Goal: Information Seeking & Learning: Learn about a topic

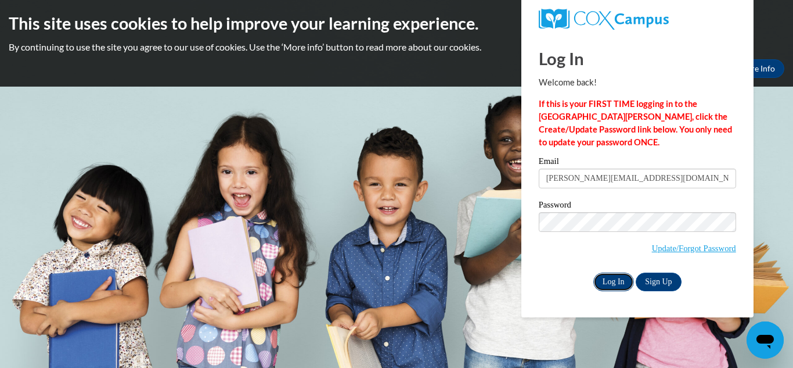
click at [611, 281] on input "Log In" at bounding box center [614, 281] width 41 height 19
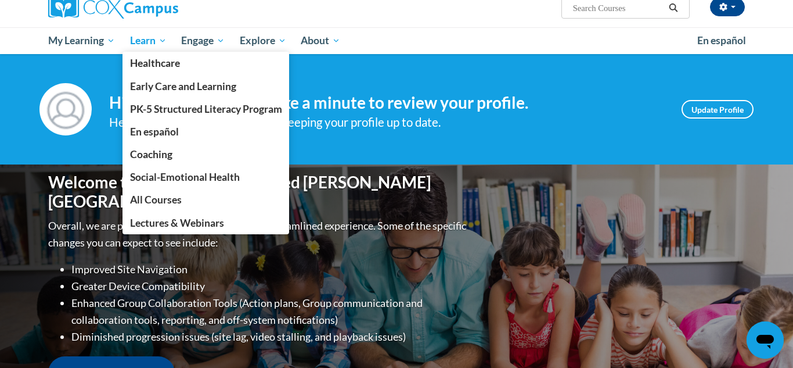
scroll to position [96, 0]
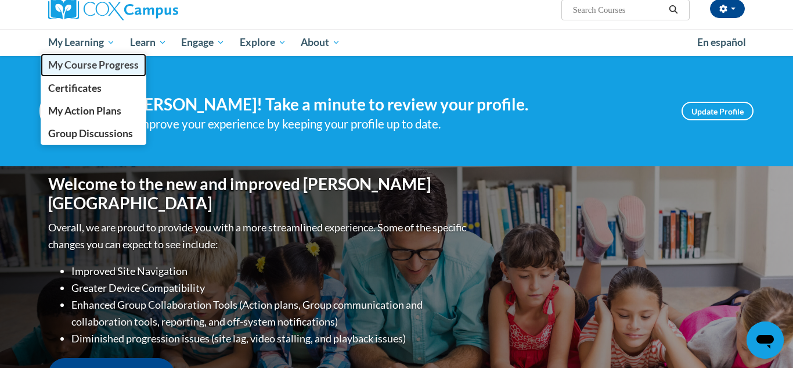
click at [78, 63] on span "My Course Progress" at bounding box center [93, 65] width 91 height 12
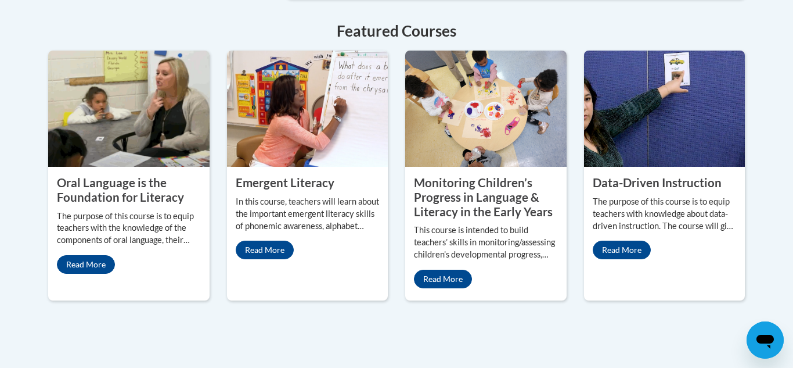
scroll to position [1053, 0]
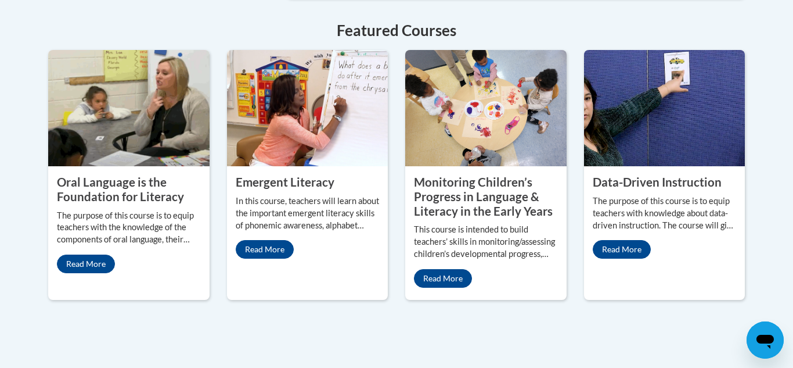
click at [673, 213] on p "The purpose of this course is to equip teachers with knowledge about data-drive…" at bounding box center [665, 213] width 144 height 37
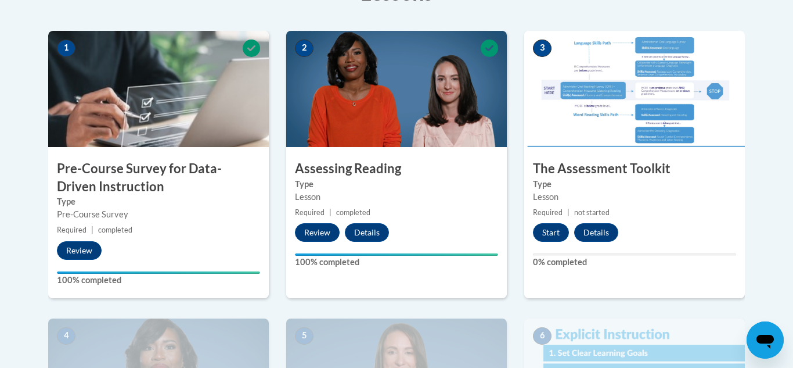
scroll to position [361, 0]
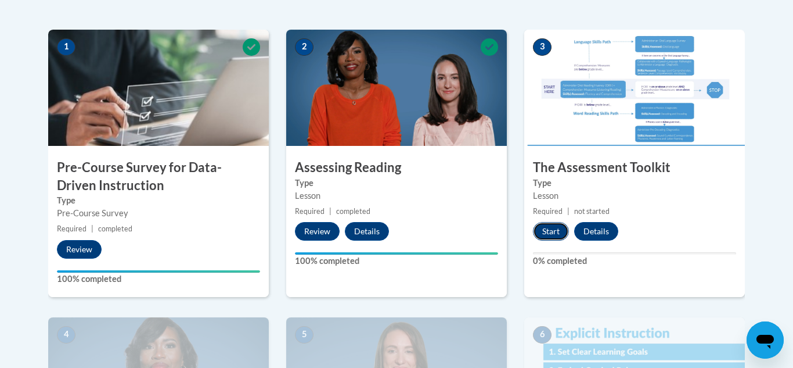
click at [552, 231] on button "Start" at bounding box center [551, 231] width 36 height 19
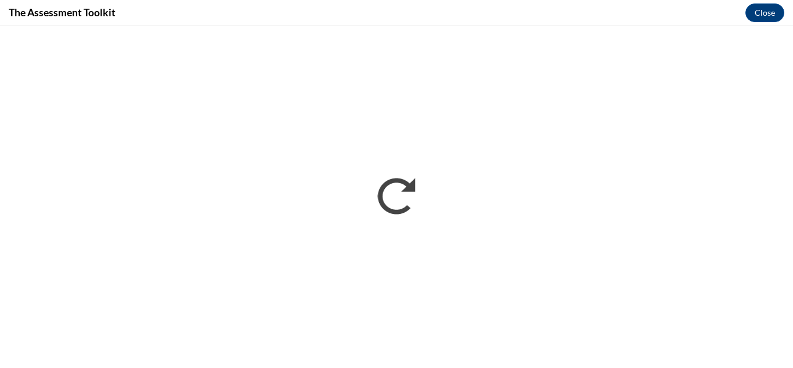
scroll to position [0, 0]
